Goal: Use online tool/utility: Utilize a website feature to perform a specific function

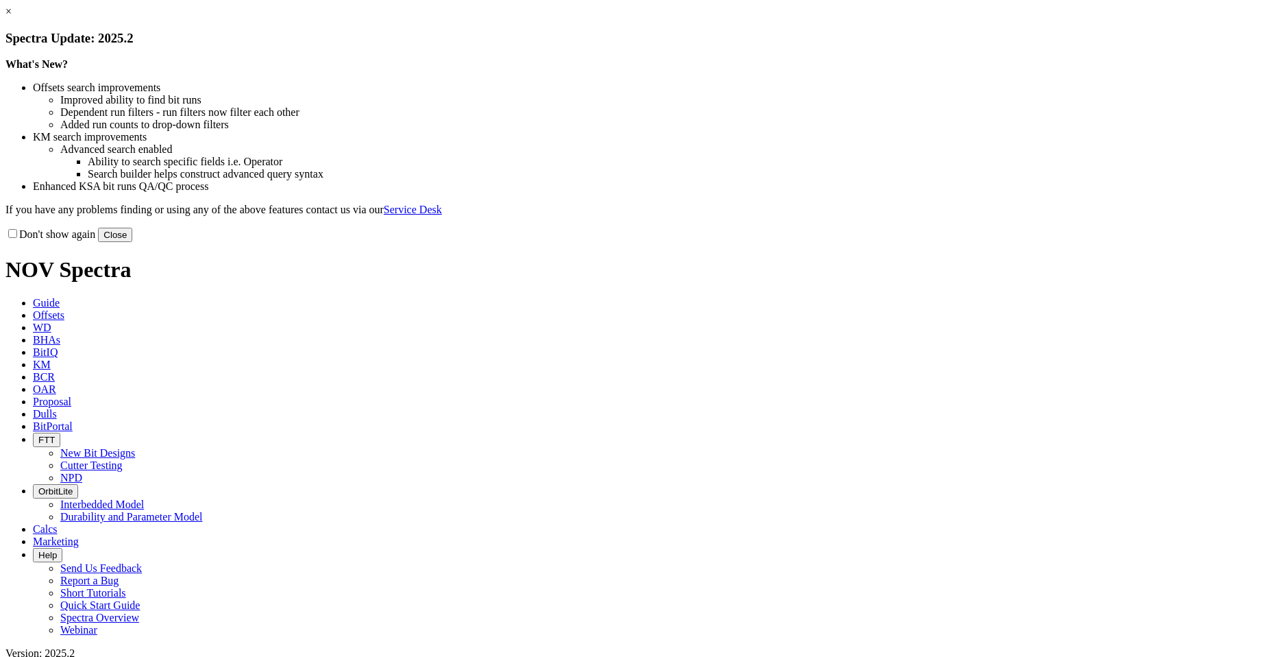
click at [132, 242] on button "Close" at bounding box center [115, 235] width 34 height 14
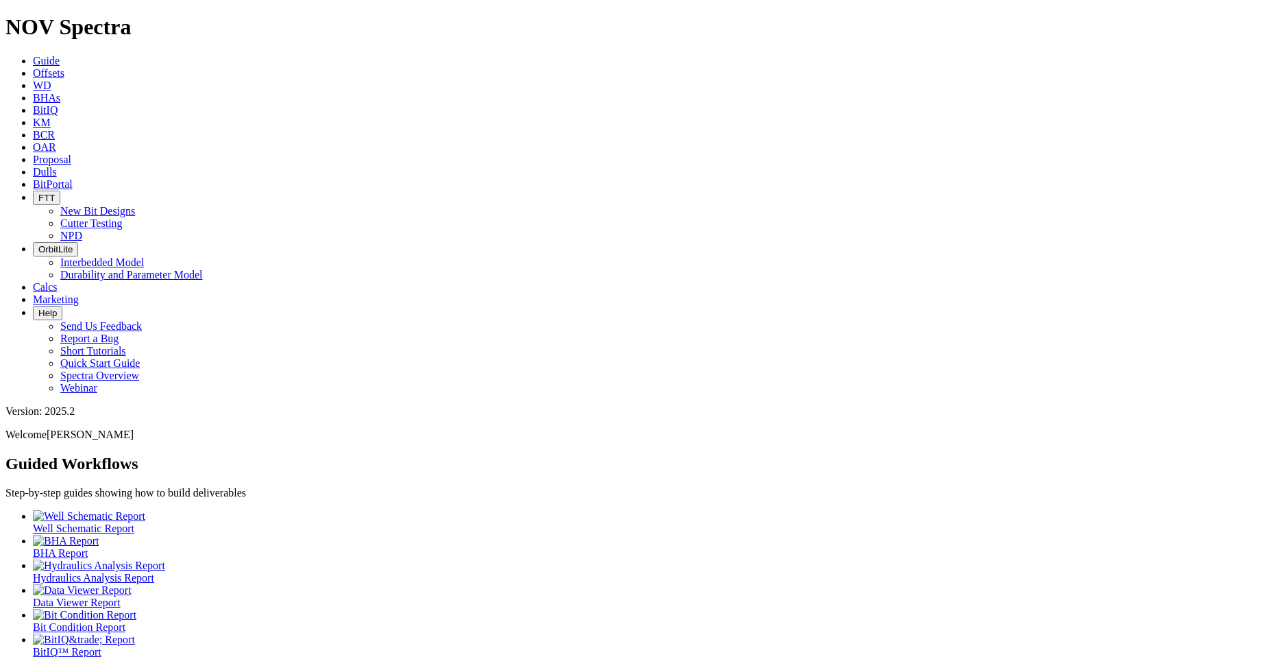
click at [33, 67] on icon at bounding box center [33, 73] width 0 height 12
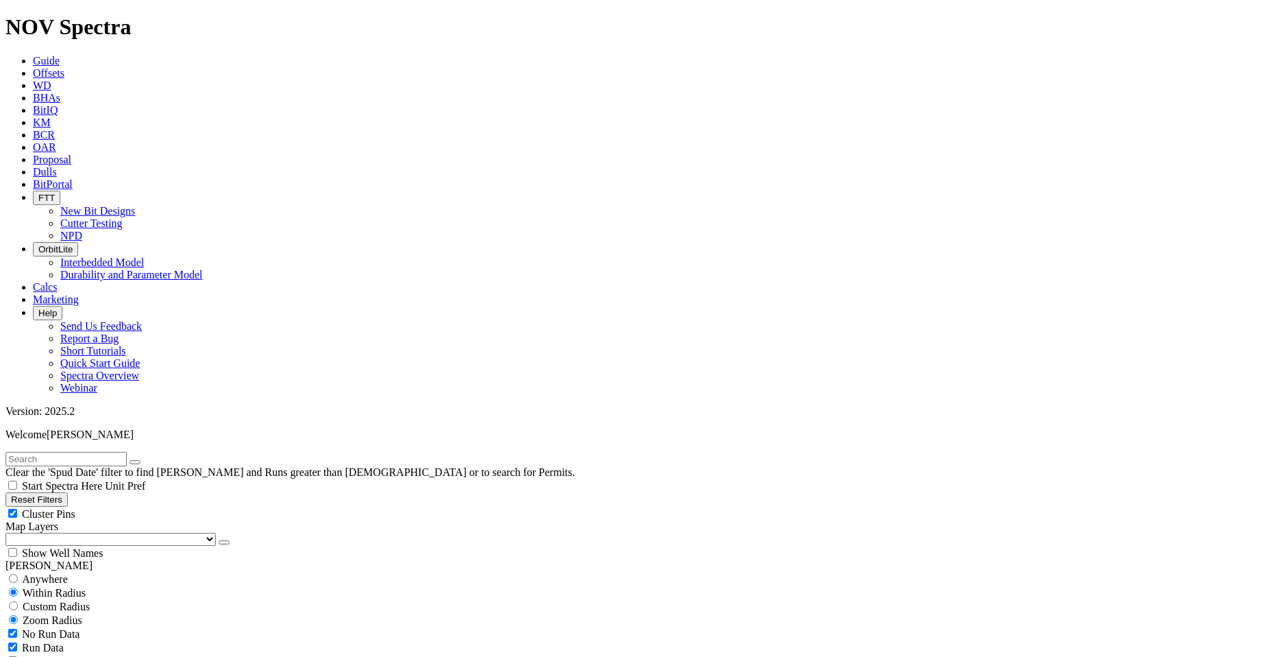
scroll to position [206, 0]
click at [143, 507] on div "Cluster Pins" at bounding box center [638, 514] width 1267 height 14
checkbox input "false"
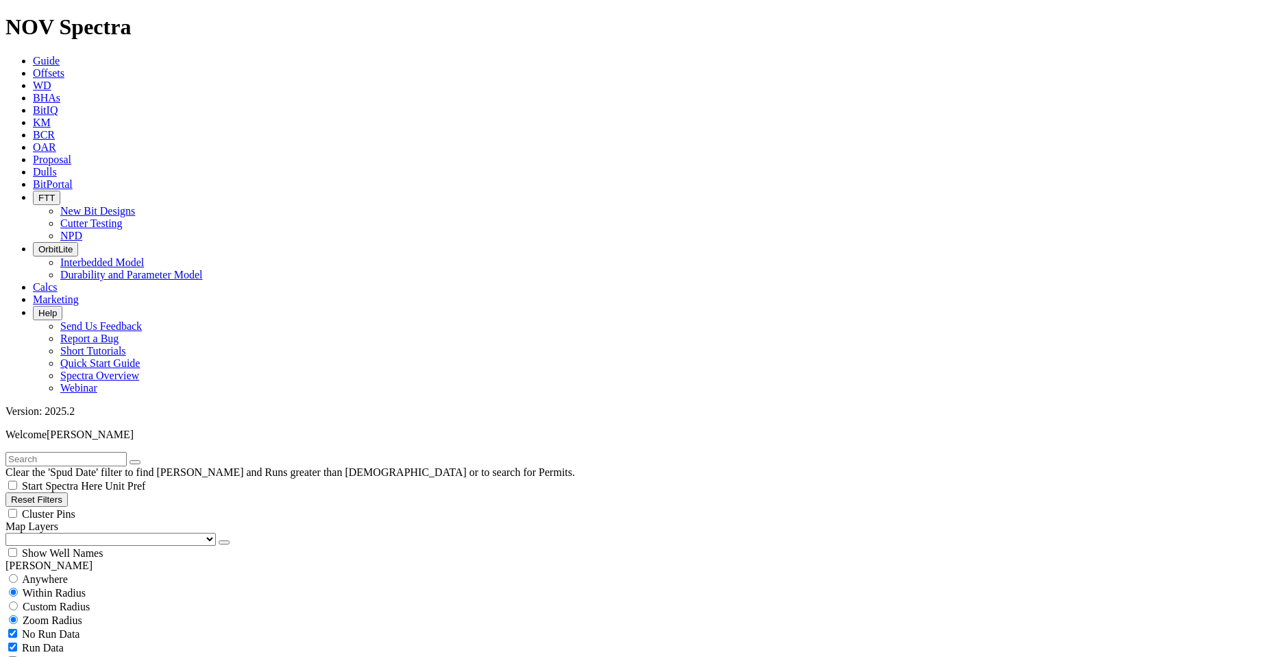
scroll to position [0, 0]
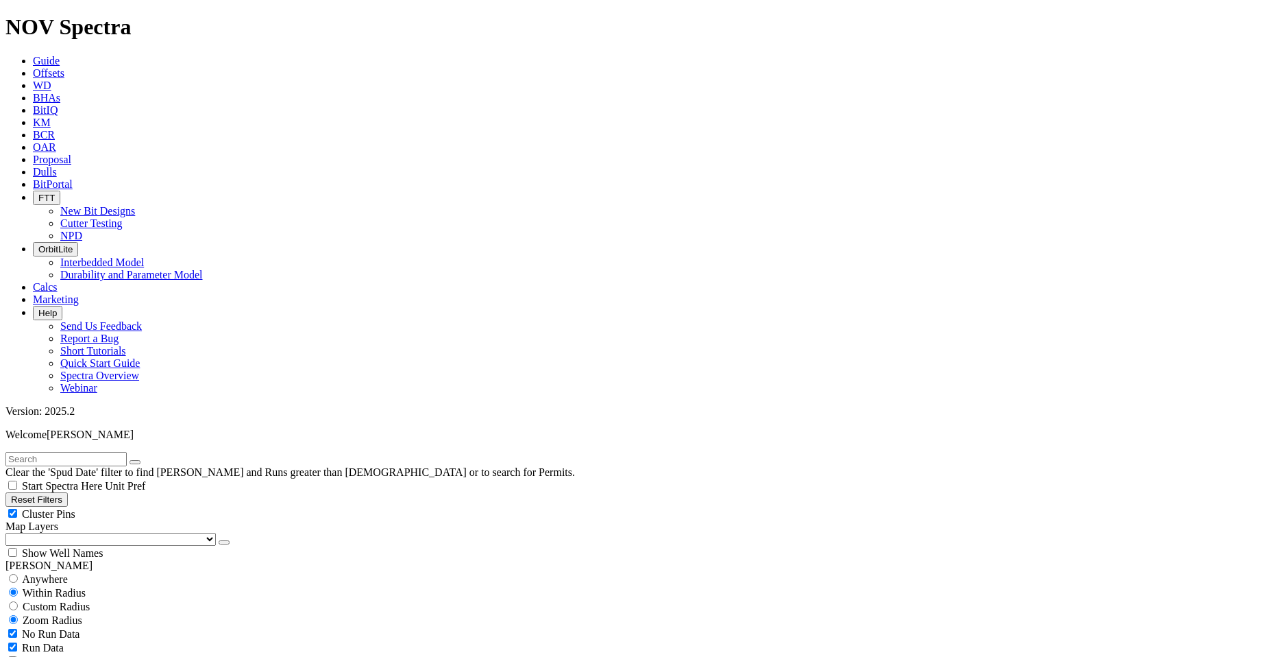
scroll to position [69, 0]
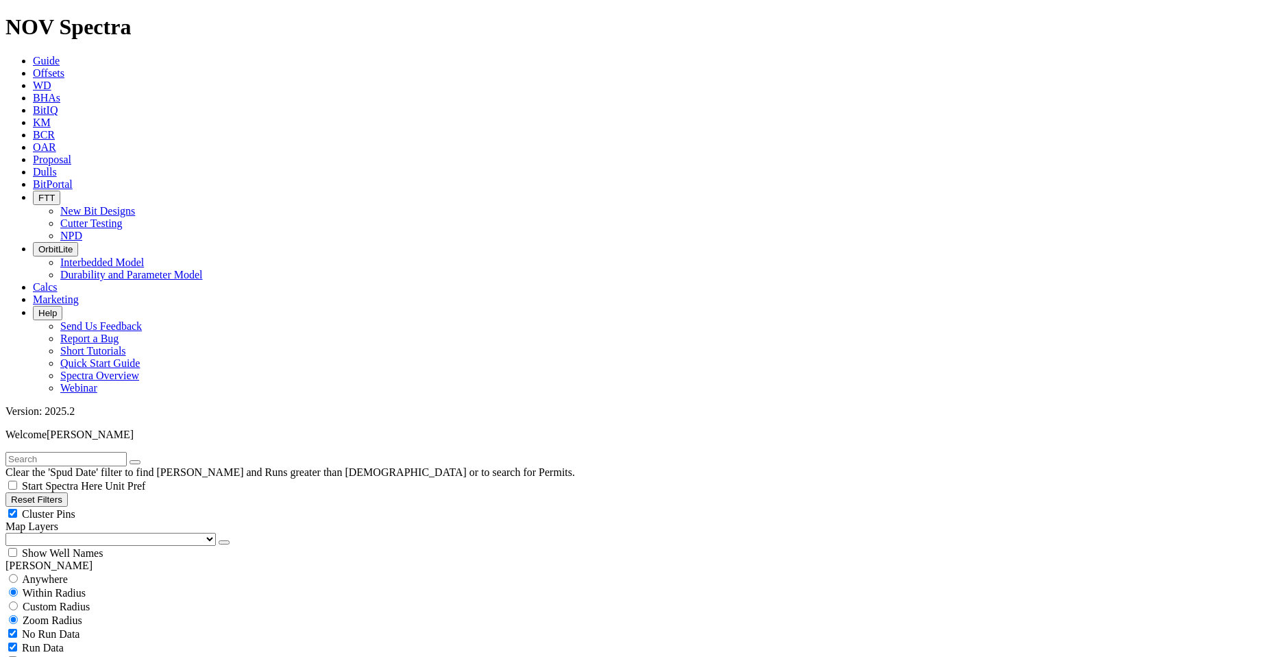
scroll to position [3701, 0]
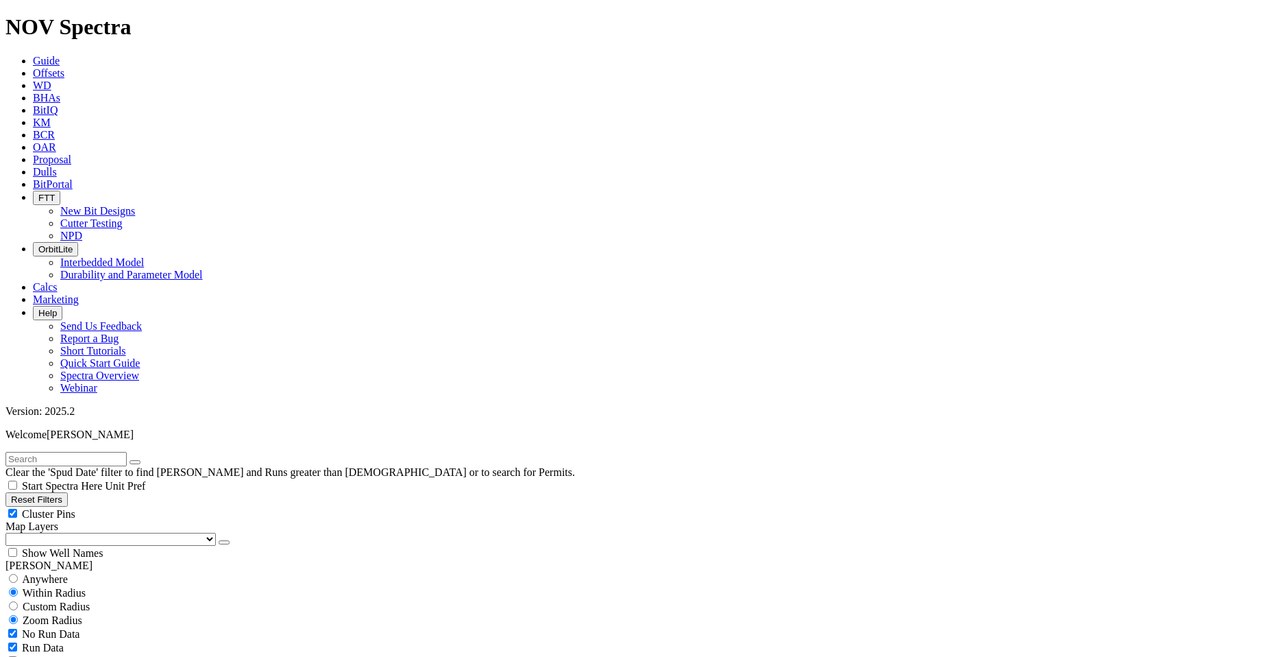
scroll to position [3770, 0]
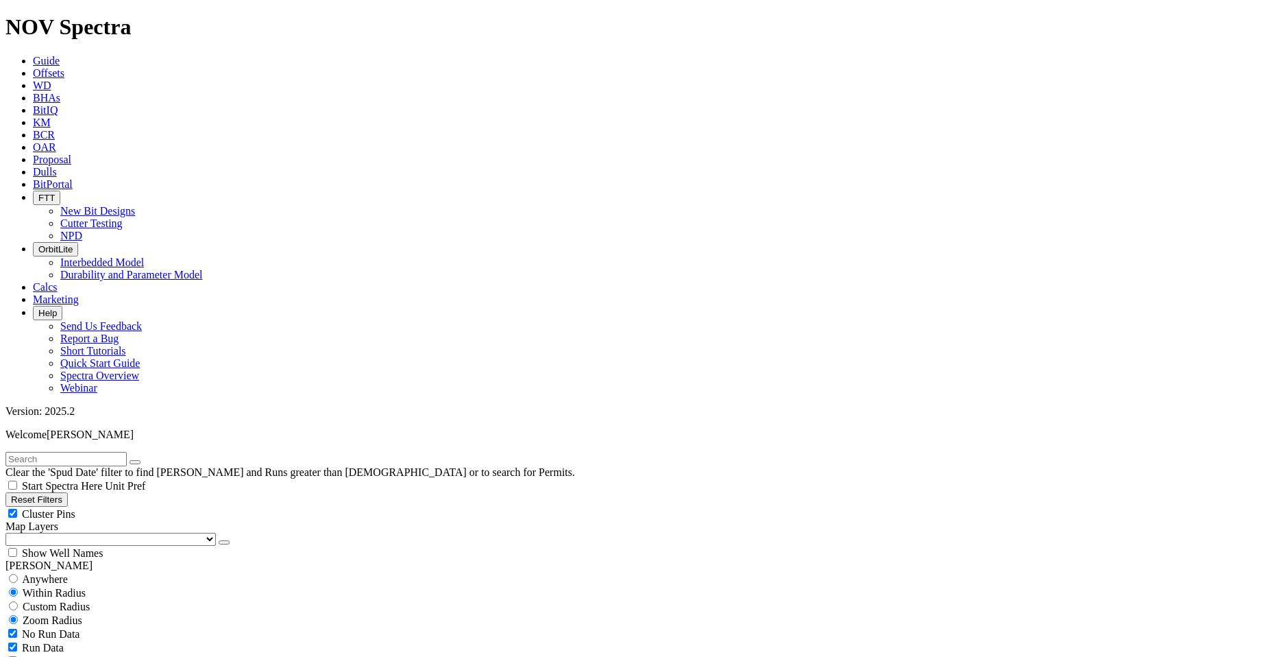
scroll to position [3701, 0]
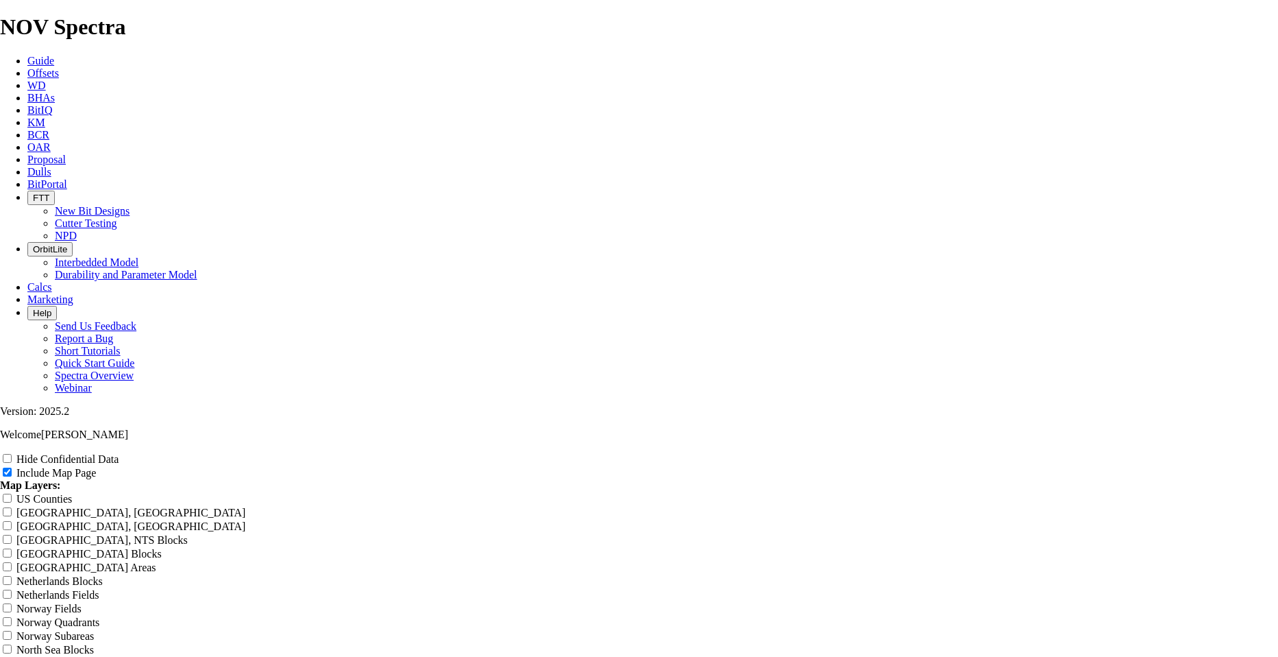
scroll to position [1782, 0]
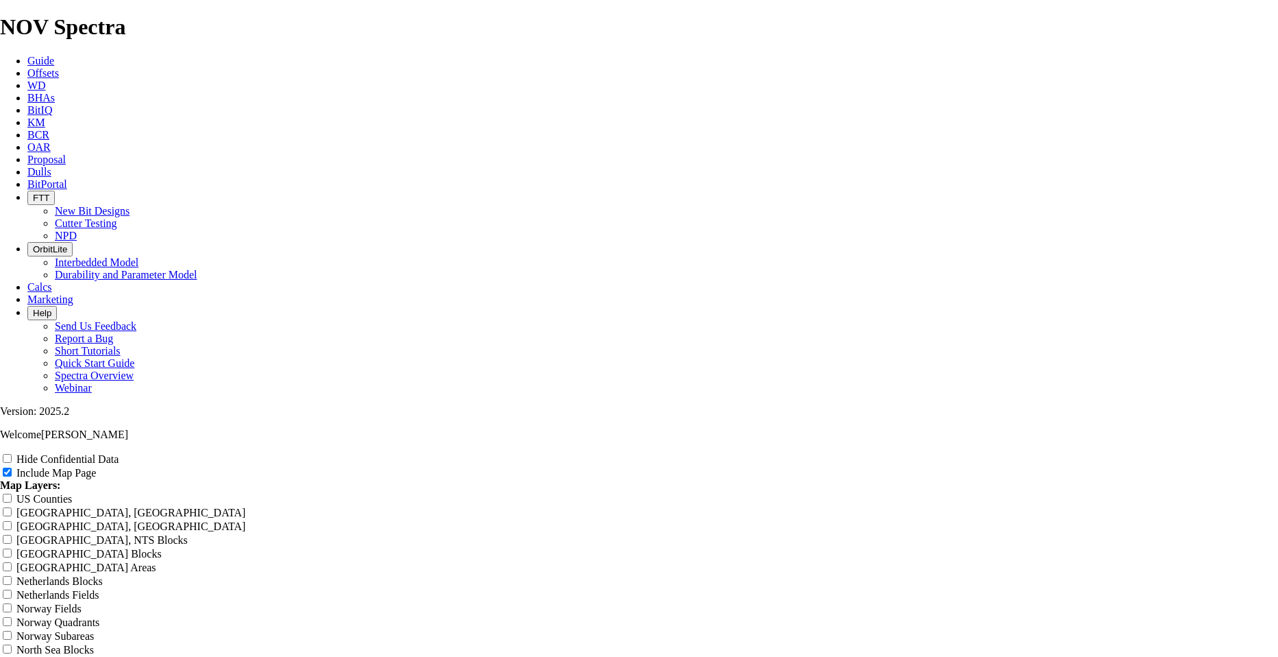
type input "10520"
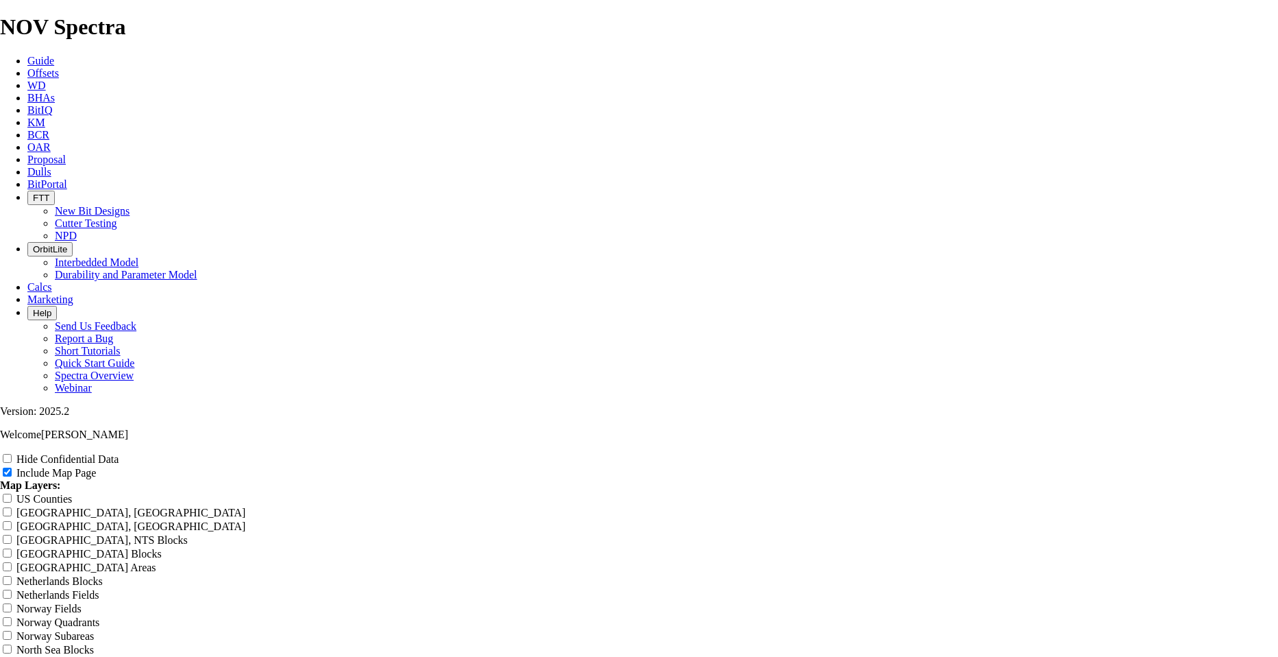
scroll to position [1165, 0]
type input "10"
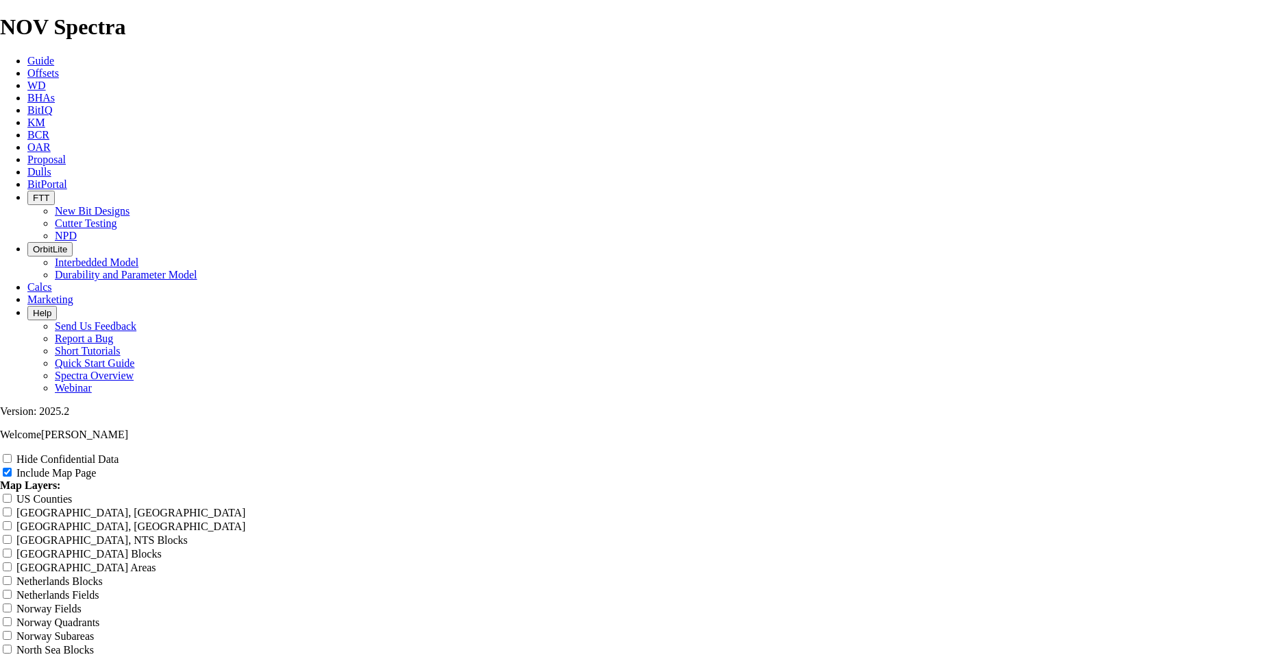
drag, startPoint x: 908, startPoint y: 184, endPoint x: 910, endPoint y: 176, distance: 7.8
